Goal: Communication & Community: Participate in discussion

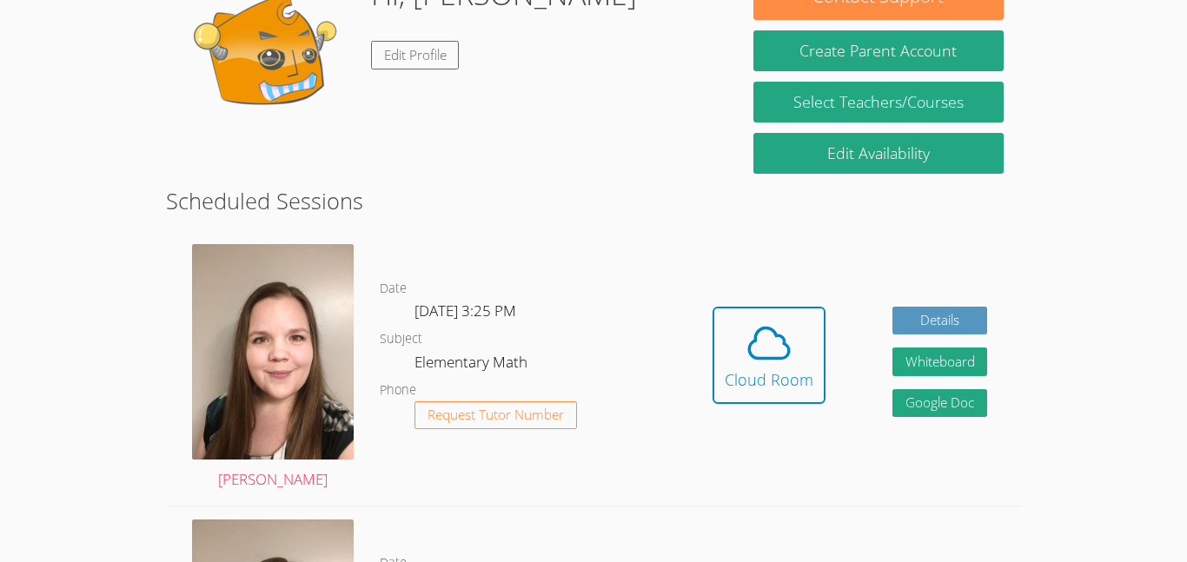
scroll to position [313, 0]
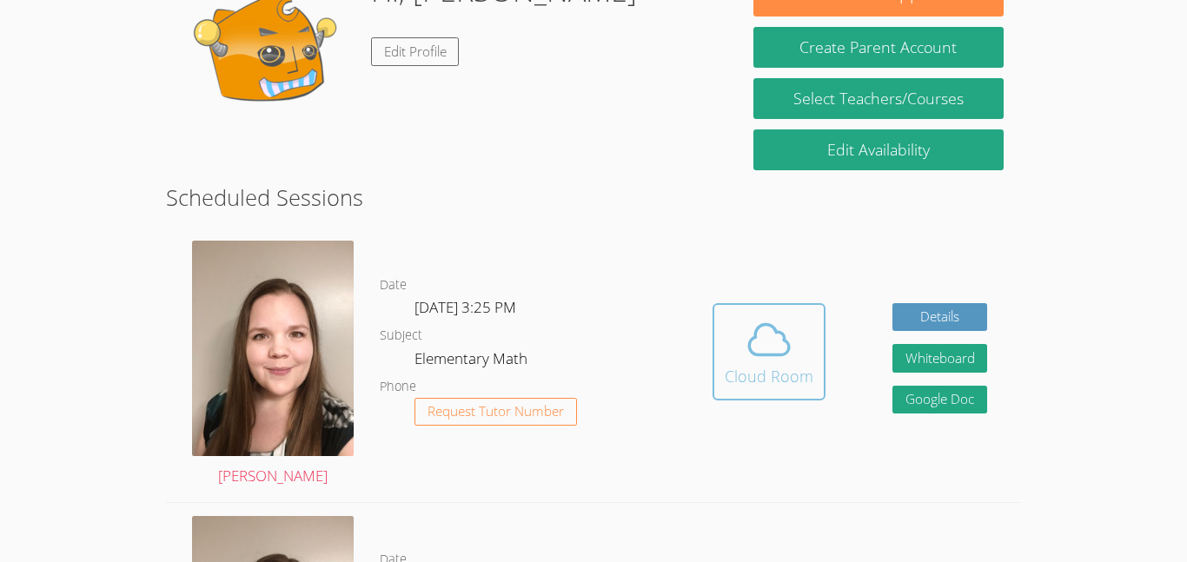
click at [757, 374] on div "Cloud Room" at bounding box center [769, 376] width 89 height 24
click at [735, 319] on span at bounding box center [769, 339] width 89 height 49
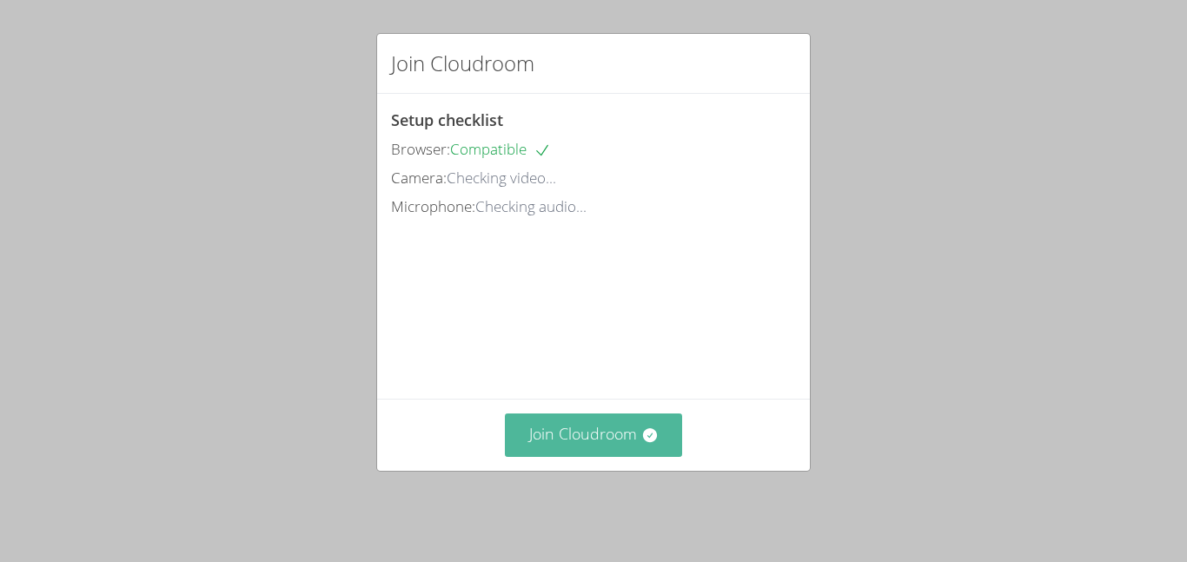
click at [650, 443] on icon at bounding box center [649, 435] width 17 height 17
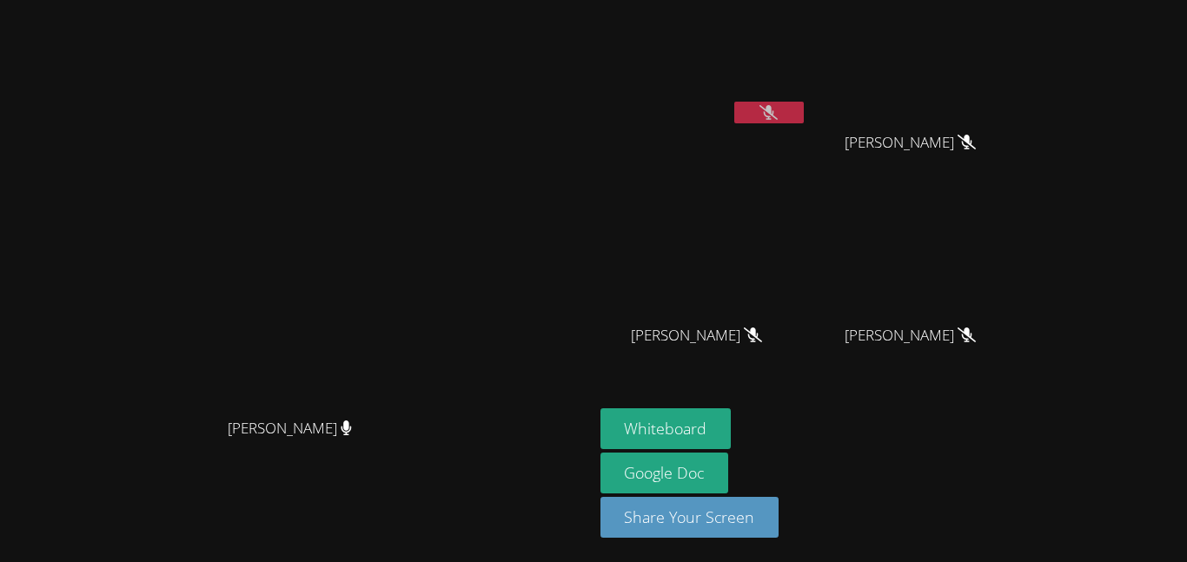
click at [482, 133] on div "[PERSON_NAME]" at bounding box center [296, 246] width 579 height 326
click at [783, 111] on button at bounding box center [769, 113] width 70 height 22
click at [957, 137] on icon at bounding box center [966, 142] width 18 height 15
click at [744, 331] on icon at bounding box center [753, 335] width 18 height 15
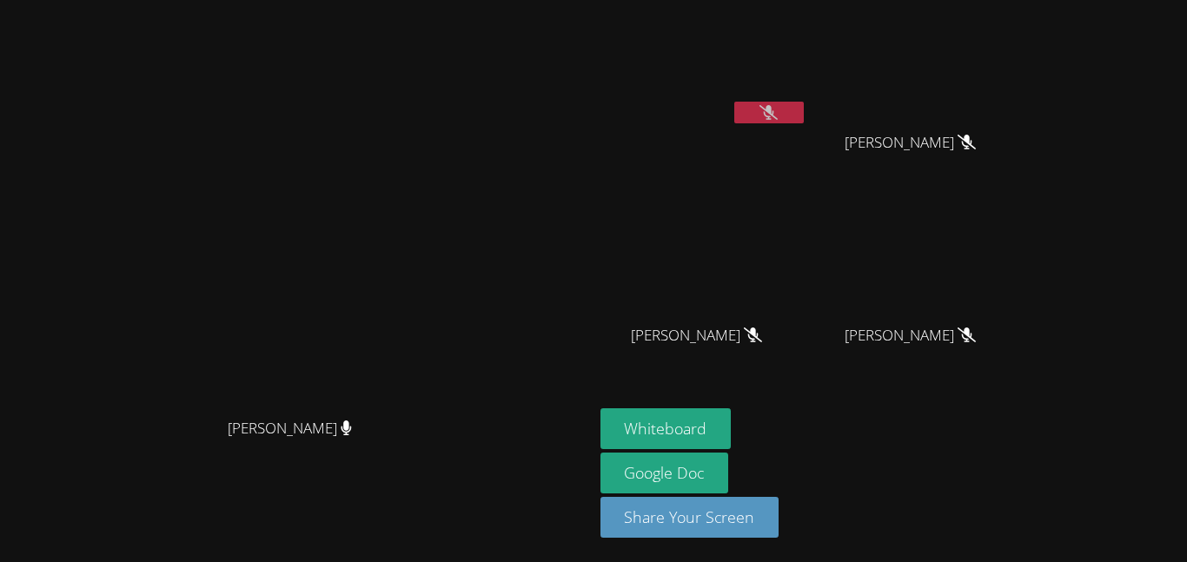
click at [975, 332] on icon at bounding box center [966, 335] width 18 height 15
click at [734, 122] on button at bounding box center [769, 113] width 70 height 22
click at [666, 426] on button "Whiteboard" at bounding box center [665, 428] width 131 height 41
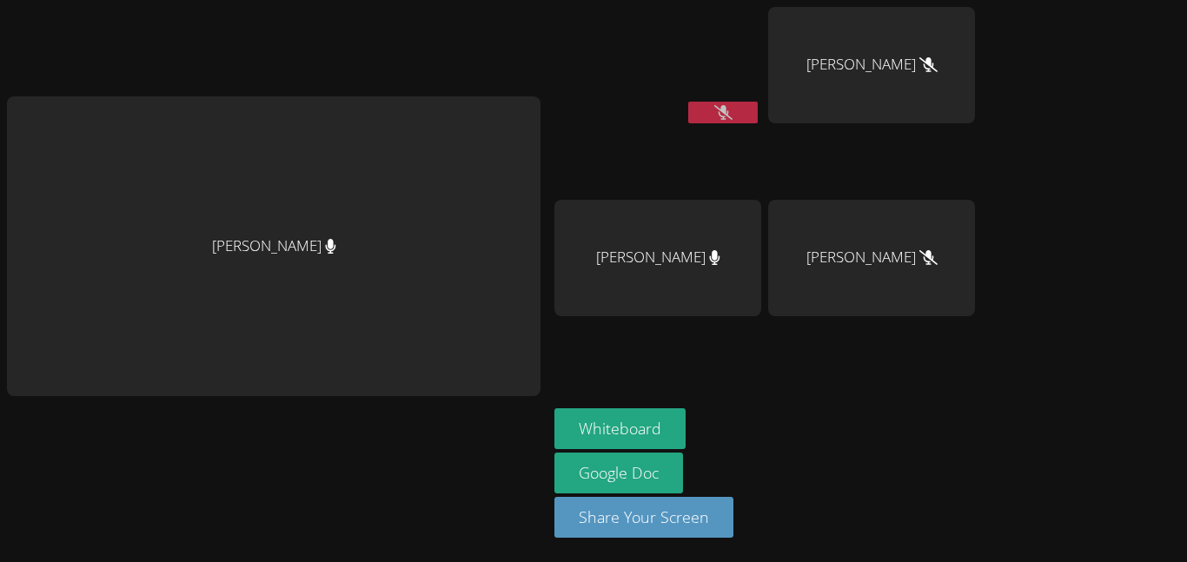
click at [732, 113] on icon at bounding box center [723, 112] width 18 height 15
click at [746, 113] on button at bounding box center [723, 113] width 70 height 22
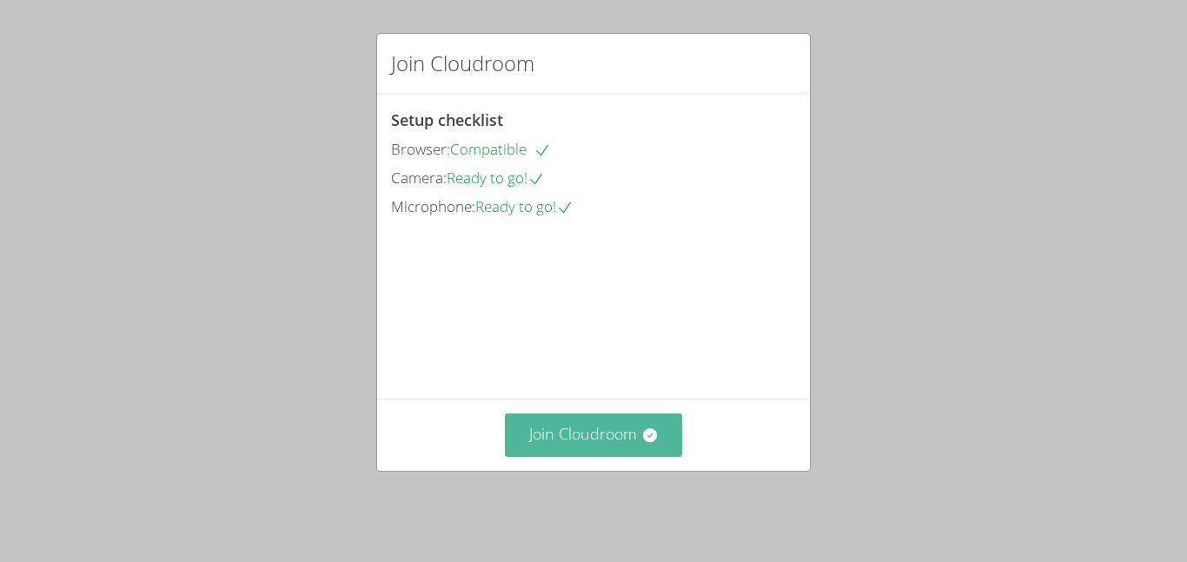
click at [617, 429] on button "Join Cloudroom" at bounding box center [594, 435] width 178 height 43
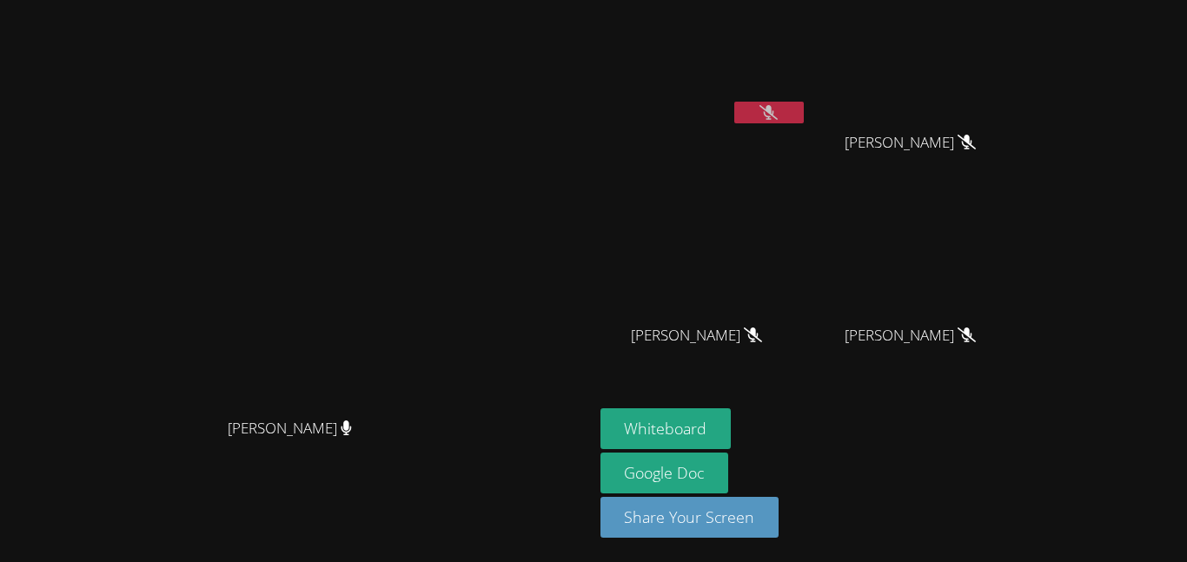
click at [770, 110] on icon at bounding box center [768, 112] width 18 height 15
click at [821, 168] on div "Tara Phan" at bounding box center [917, 158] width 207 height 70
click at [771, 114] on button at bounding box center [769, 113] width 70 height 22
click at [751, 113] on button at bounding box center [769, 113] width 70 height 22
click at [763, 116] on icon at bounding box center [768, 112] width 11 height 15
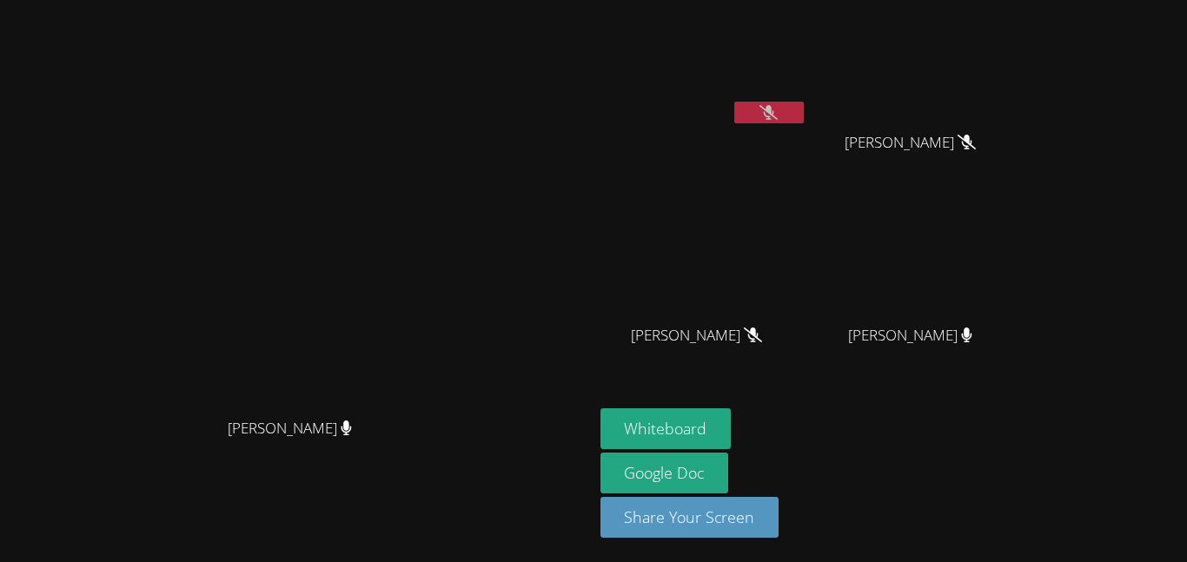
click at [779, 116] on button at bounding box center [769, 113] width 70 height 22
click at [759, 109] on icon at bounding box center [768, 112] width 18 height 15
click at [767, 112] on icon at bounding box center [769, 112] width 10 height 15
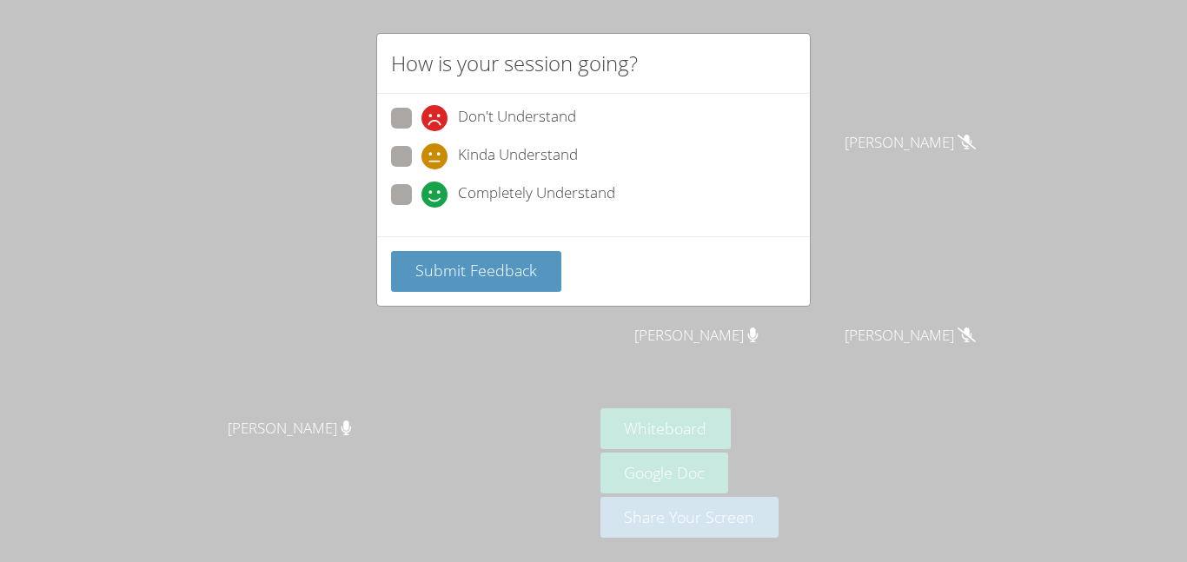
click at [421, 208] on span at bounding box center [421, 208] width 0 height 0
click at [421, 188] on input "Completely Understand" at bounding box center [428, 191] width 15 height 15
radio input "true"
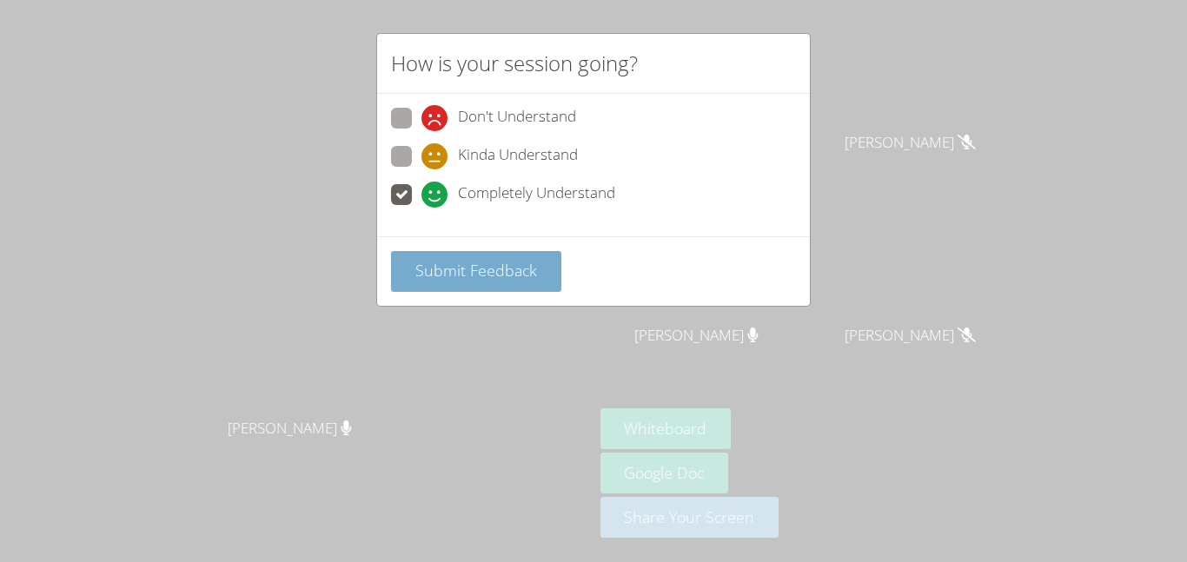
click at [462, 271] on span "Submit Feedback" at bounding box center [476, 270] width 122 height 21
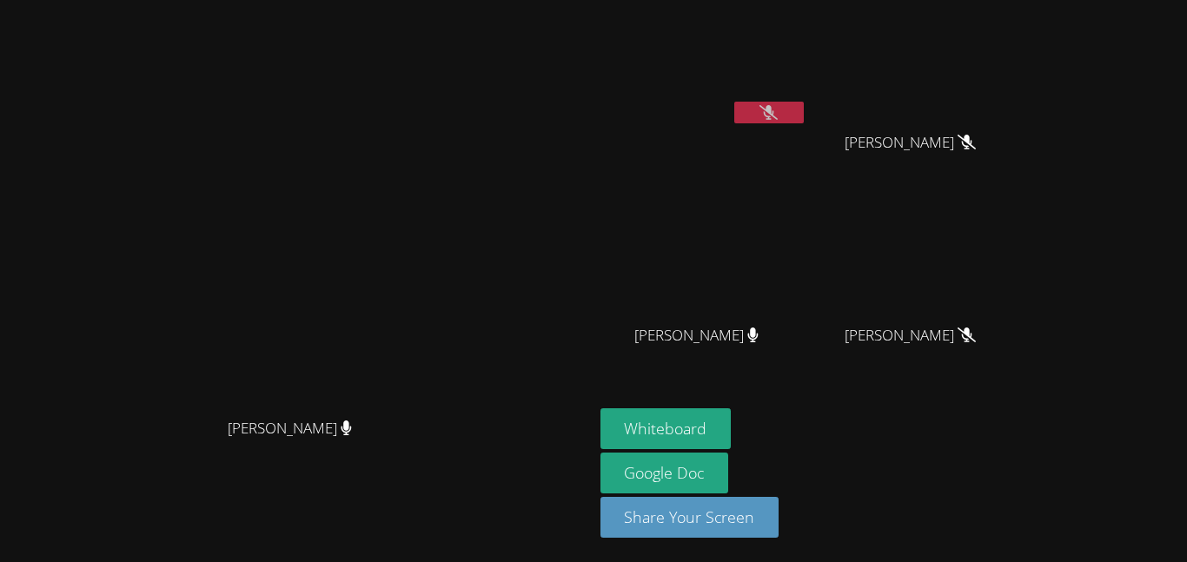
click at [780, 111] on button at bounding box center [769, 113] width 70 height 22
click at [768, 113] on icon at bounding box center [769, 112] width 10 height 15
